Goal: Transaction & Acquisition: Book appointment/travel/reservation

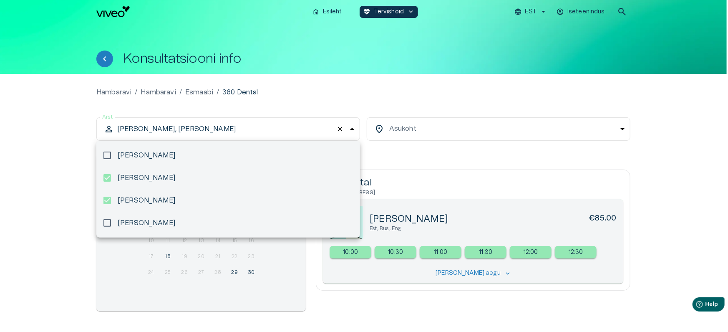
click at [280, 126] on div at bounding box center [364, 166] width 728 height 332
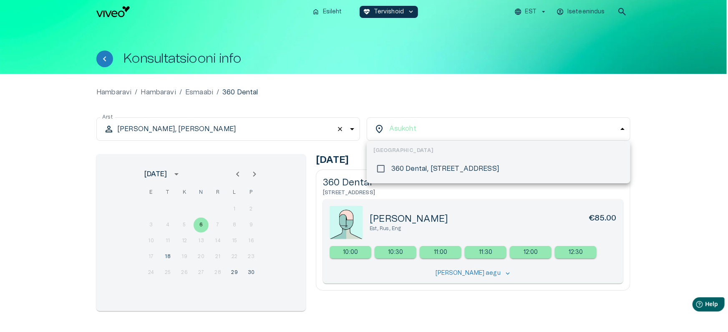
click at [415, 131] on body "Hindame teie privaatsust Kasutame küpsiseid teie sirvimiskogemuse parandamiseks…" at bounding box center [364, 166] width 728 height 332
click at [421, 127] on div at bounding box center [364, 166] width 728 height 332
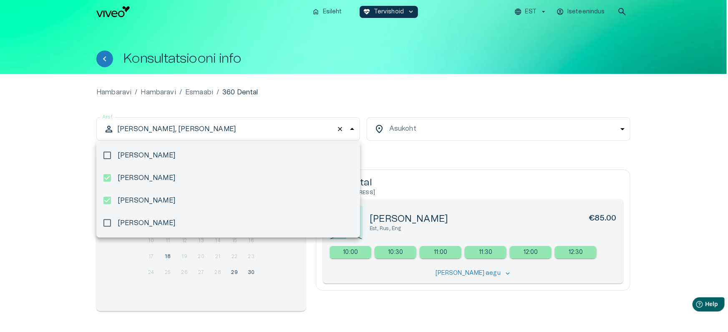
click at [268, 132] on body "Hindame teie privaatsust Kasutame küpsiseid teie sirvimiskogemuse parandamiseks…" at bounding box center [364, 166] width 728 height 332
click at [179, 222] on li "[PERSON_NAME]" at bounding box center [228, 223] width 264 height 23
drag, startPoint x: 282, startPoint y: 96, endPoint x: 286, endPoint y: 97, distance: 4.3
click at [283, 97] on div at bounding box center [364, 166] width 728 height 332
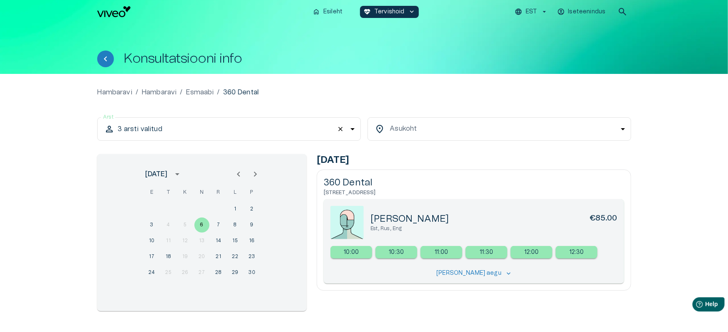
click at [420, 126] on body "Hindame teie privaatsust Kasutame küpsiseid teie sirvimiskogemuse parandamiseks…" at bounding box center [364, 166] width 728 height 332
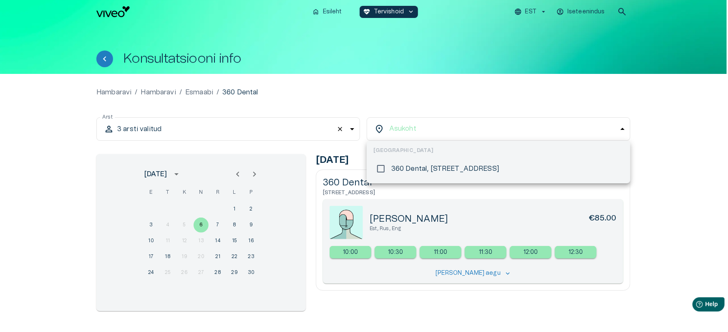
click at [415, 95] on div at bounding box center [364, 166] width 728 height 332
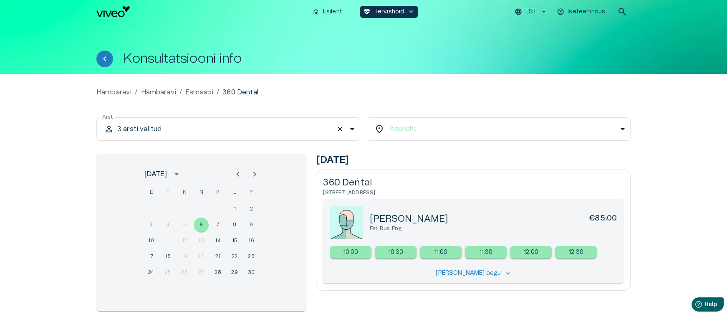
click at [287, 116] on div "**********" at bounding box center [363, 209] width 534 height 204
click at [288, 129] on body "Hindame teie privaatsust Kasutame küpsiseid teie sirvimiskogemuse parandamiseks…" at bounding box center [364, 166] width 728 height 332
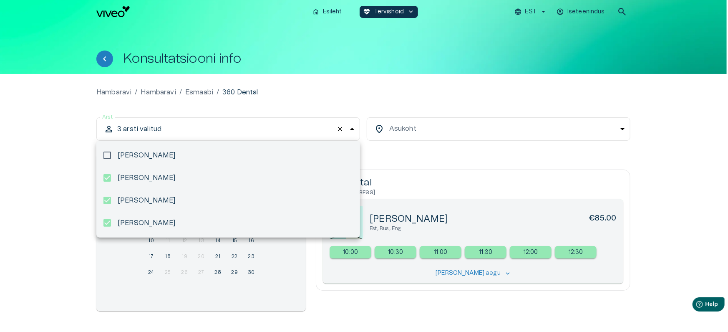
click at [66, 195] on div at bounding box center [364, 166] width 728 height 332
click at [245, 134] on body "Hindame teie privaatsust Kasutame küpsiseid teie sirvimiskogemuse parandamiseks…" at bounding box center [364, 166] width 728 height 332
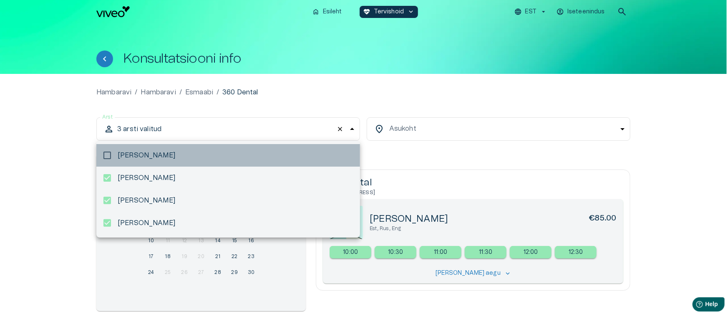
click at [190, 164] on li "[PERSON_NAME]" at bounding box center [228, 155] width 264 height 23
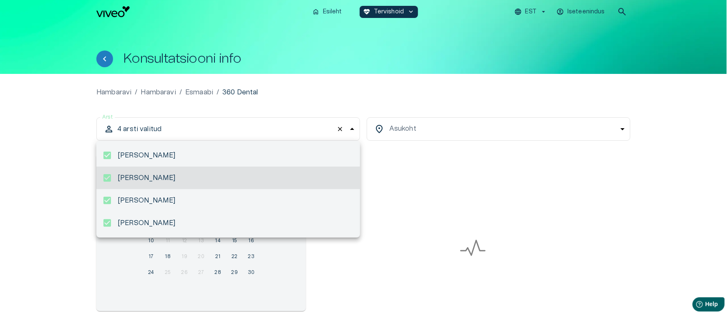
click at [193, 178] on li "[PERSON_NAME]" at bounding box center [228, 178] width 264 height 23
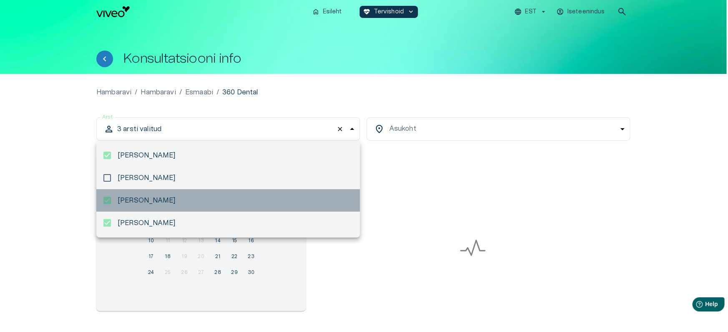
click at [187, 195] on li "[PERSON_NAME]" at bounding box center [228, 200] width 264 height 23
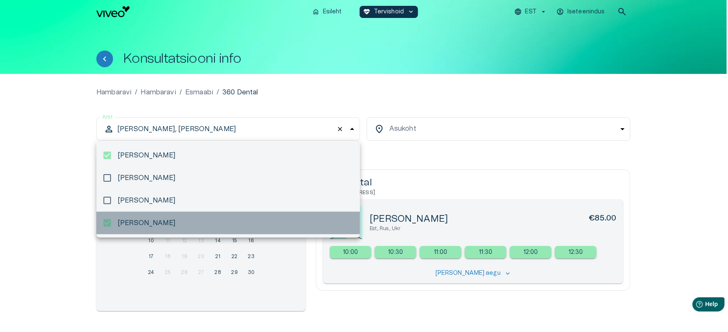
click at [188, 223] on li "[PERSON_NAME]" at bounding box center [228, 223] width 264 height 23
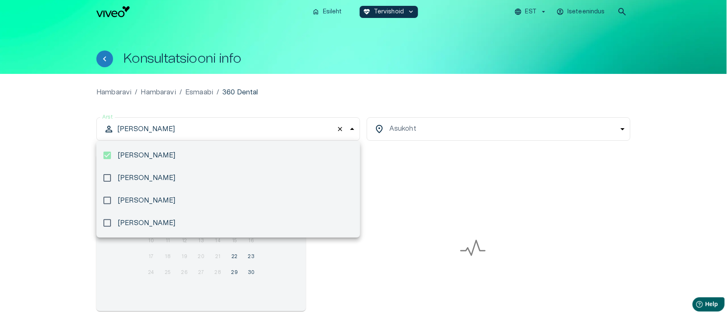
click at [202, 175] on li "[PERSON_NAME]" at bounding box center [228, 178] width 264 height 23
type input "**********"
click at [271, 88] on div at bounding box center [364, 166] width 728 height 332
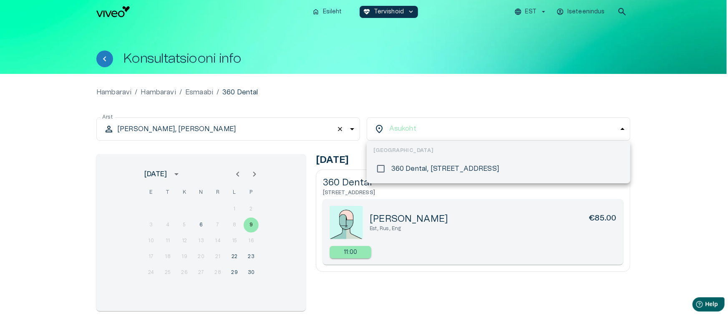
click at [418, 127] on body "Hindame teie privaatsust Kasutame küpsiseid teie sirvimiskogemuse parandamiseks…" at bounding box center [364, 166] width 728 height 332
drag, startPoint x: 405, startPoint y: 165, endPoint x: 413, endPoint y: 154, distance: 13.8
click at [405, 165] on p "360 Dental, [STREET_ADDRESS]" at bounding box center [446, 169] width 108 height 10
type input "**********"
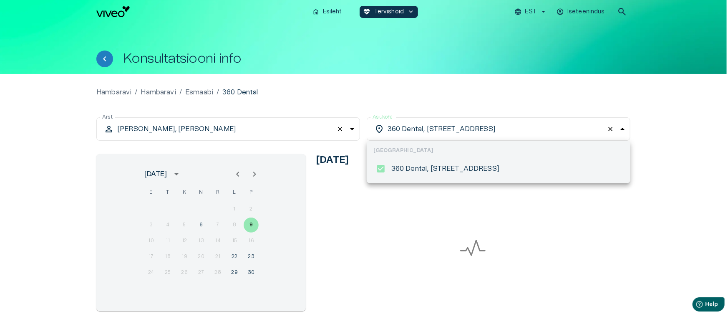
click at [467, 83] on div at bounding box center [364, 166] width 728 height 332
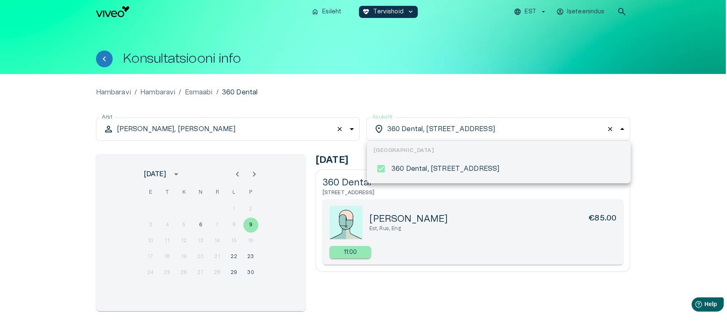
drag, startPoint x: 416, startPoint y: 124, endPoint x: 372, endPoint y: 135, distance: 45.6
click at [416, 124] on body "Hindame teie privaatsust Kasutame küpsiseid teie sirvimiskogemuse parandamiseks…" at bounding box center [363, 166] width 727 height 332
click at [226, 137] on div at bounding box center [364, 166] width 728 height 332
click at [398, 126] on body "Hindame teie privaatsust Kasutame küpsiseid teie sirvimiskogemuse parandamiseks…" at bounding box center [364, 166] width 728 height 332
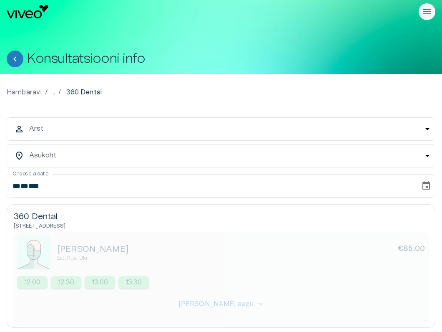
click at [339, 130] on body "Hindame teie privaatsust Kasutame küpsiseid teie sirvimiskogemuse parandamiseks…" at bounding box center [221, 166] width 442 height 332
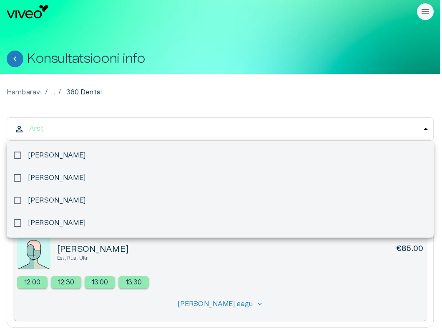
click at [154, 131] on div at bounding box center [221, 166] width 442 height 332
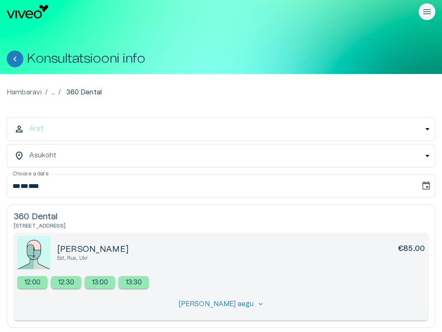
click at [116, 156] on body "Hindame teie privaatsust Kasutame küpsiseid teie sirvimiskogemuse parandamiseks…" at bounding box center [221, 166] width 442 height 332
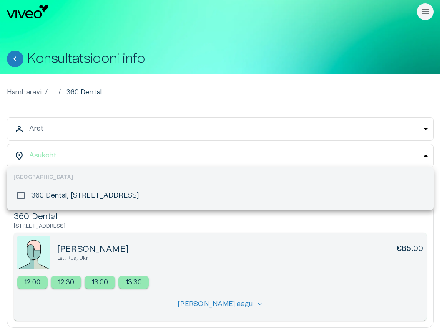
click at [135, 127] on div at bounding box center [221, 166] width 442 height 332
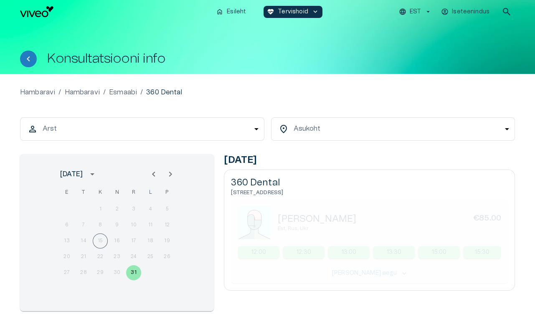
click at [240, 129] on body "Hindame teie privaatsust Kasutame küpsiseid teie sirvimiskogemuse parandamiseks…" at bounding box center [267, 166] width 535 height 332
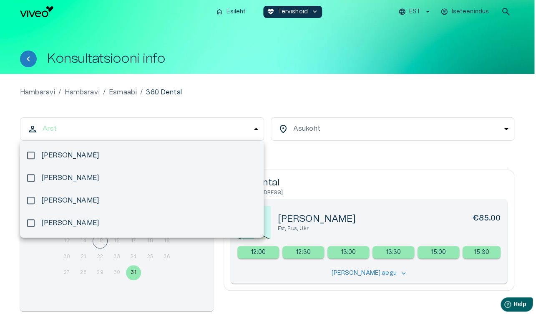
drag, startPoint x: 423, startPoint y: 59, endPoint x: 428, endPoint y: 51, distance: 9.4
click at [423, 59] on div at bounding box center [268, 166] width 536 height 332
